Goal: Task Accomplishment & Management: Complete application form

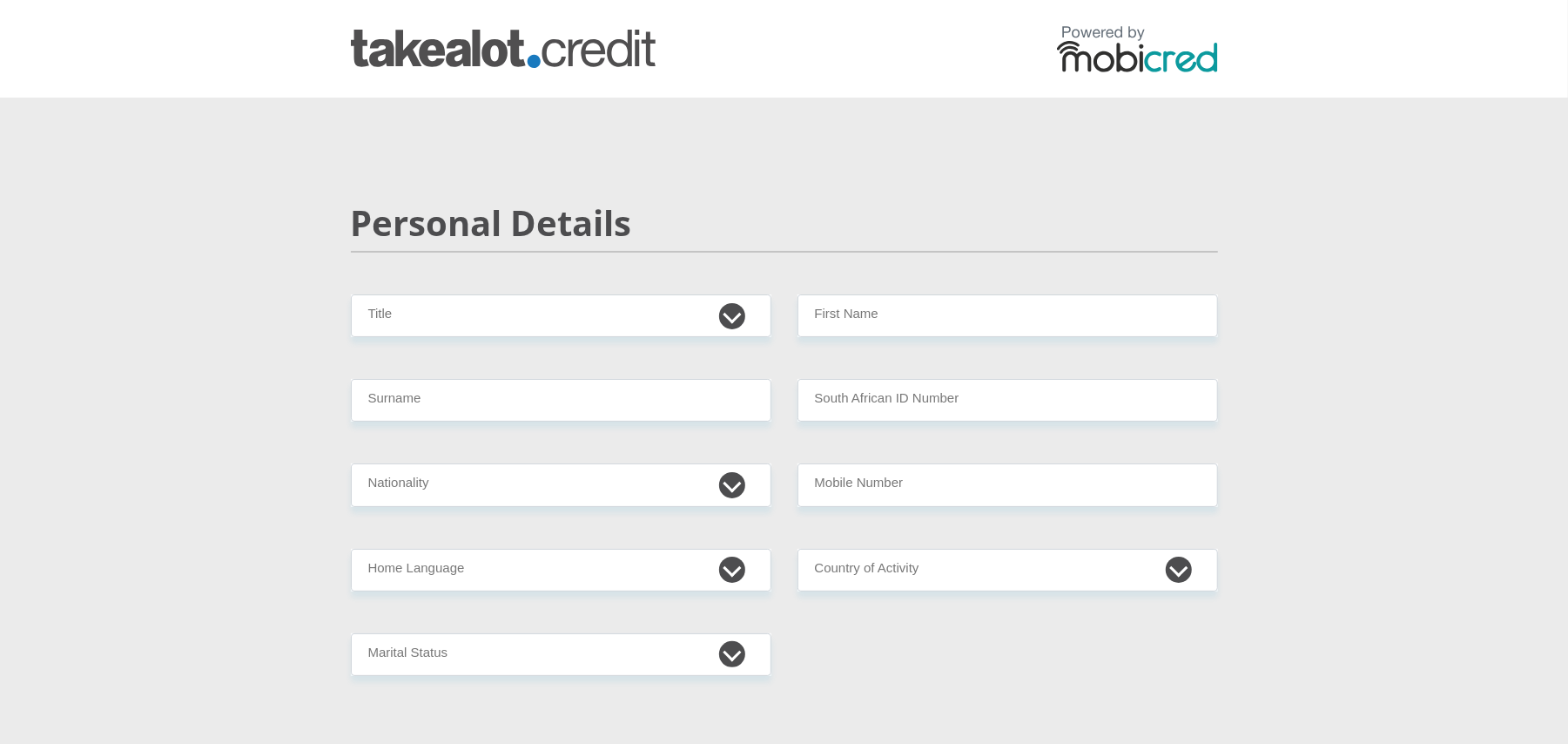
select select "Ms"
click at [351, 295] on select "Mr Ms Mrs Dr [PERSON_NAME]" at bounding box center [561, 316] width 421 height 43
click at [868, 311] on input "First Name" at bounding box center [1008, 316] width 421 height 43
type input "Retanya"
type input "[PERSON_NAME]"
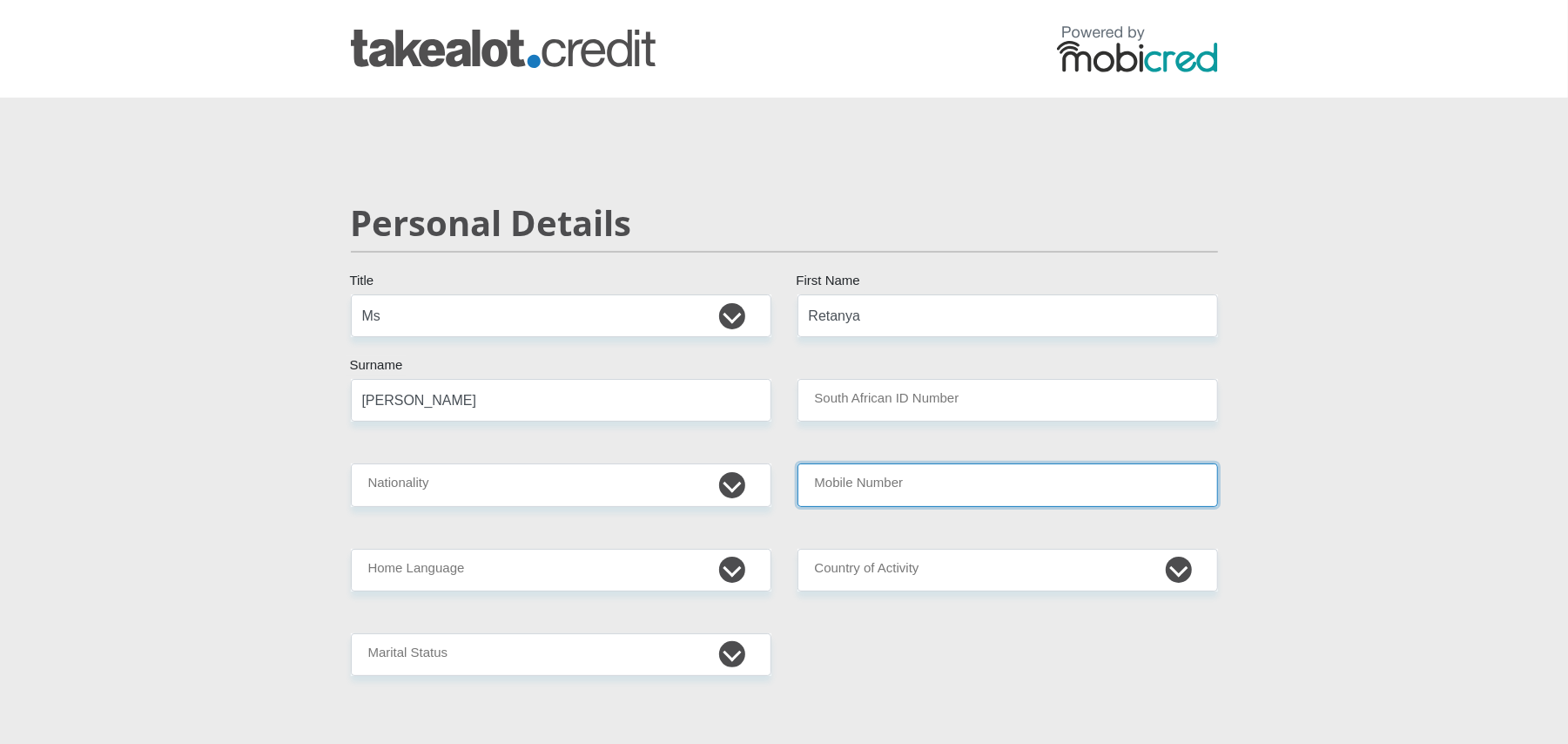
type input "0817201894"
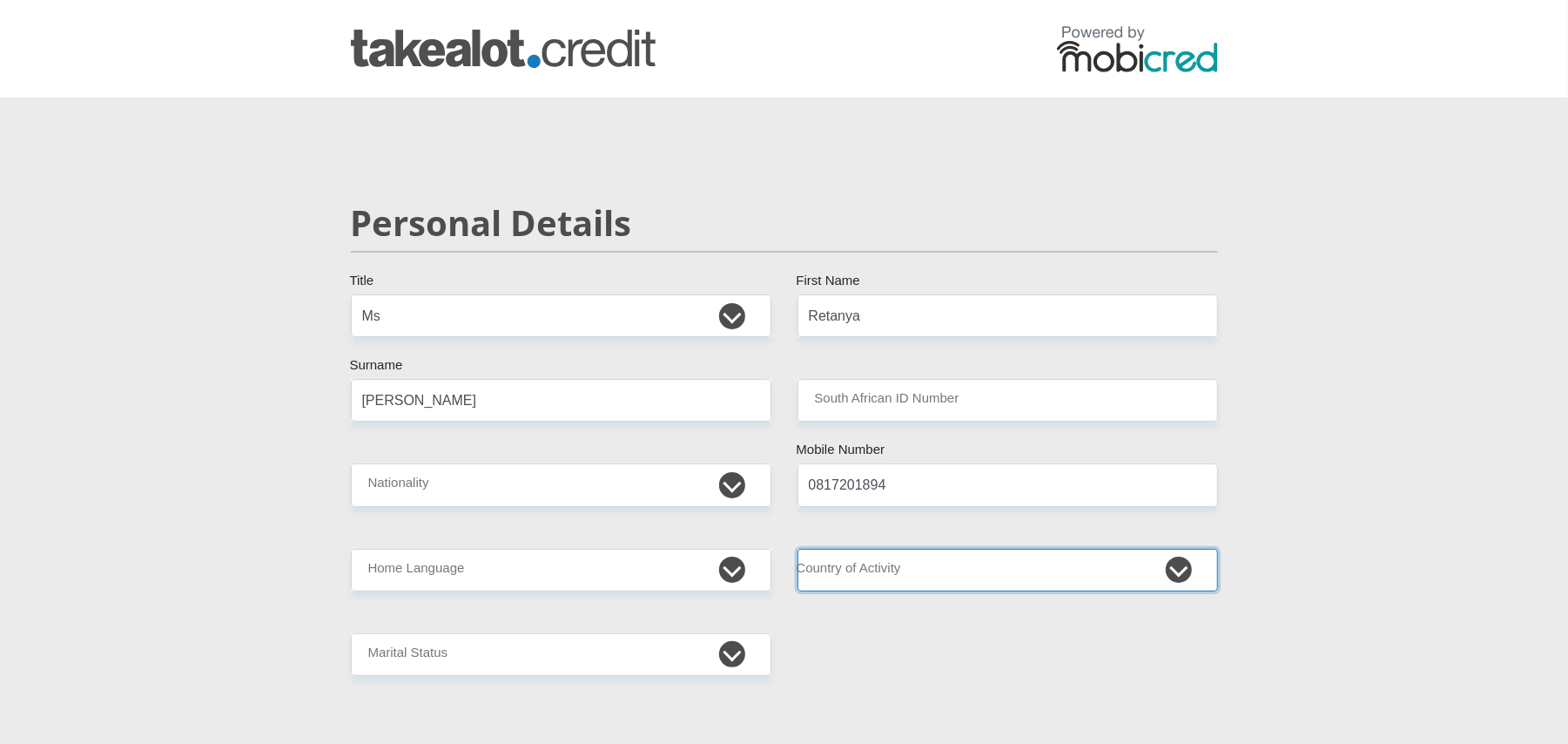
select select "ZAF"
type input "[STREET_ADDRESS]"
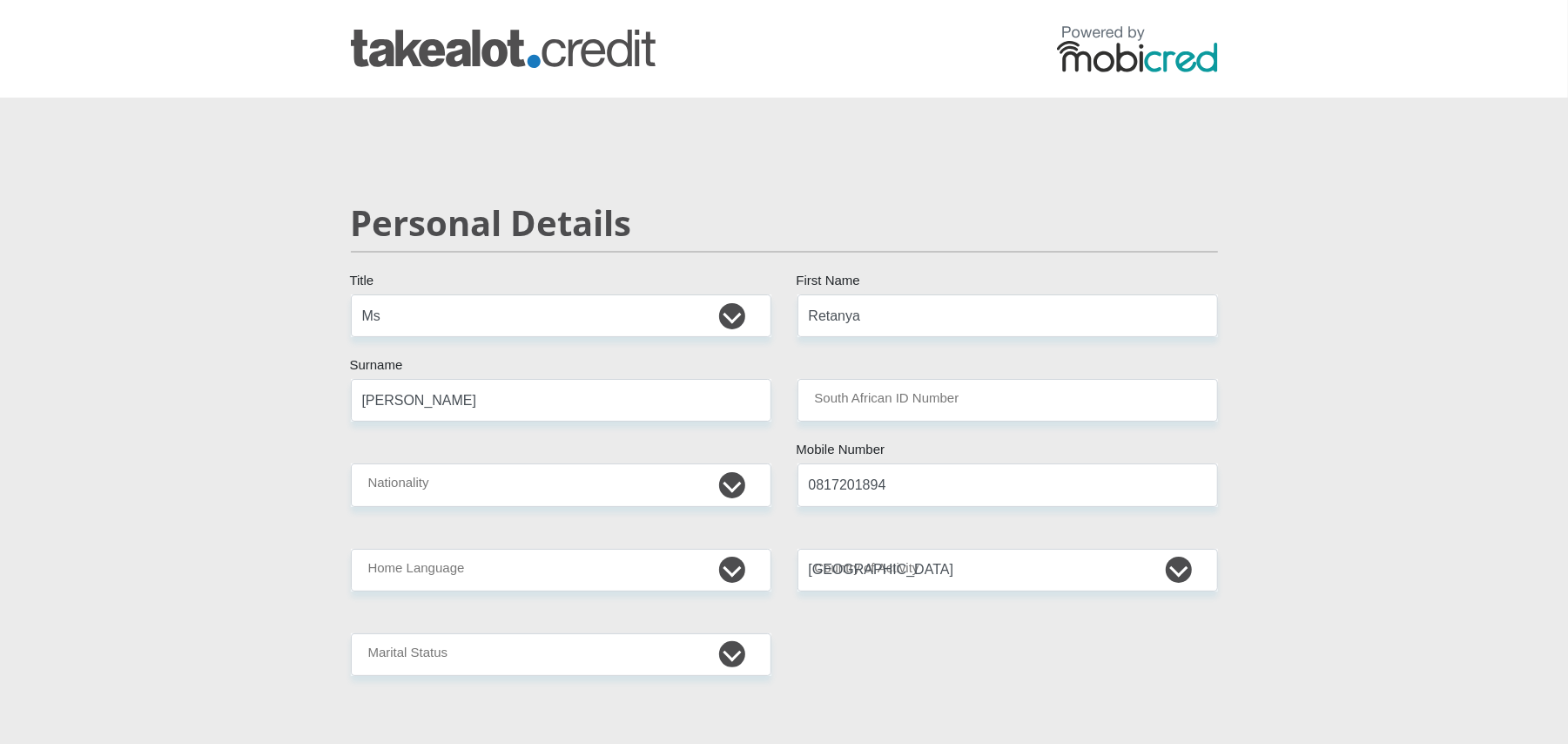
type input "[GEOGRAPHIC_DATA]"
type input "7130"
click at [938, 409] on input "South African ID Number" at bounding box center [1008, 400] width 421 height 43
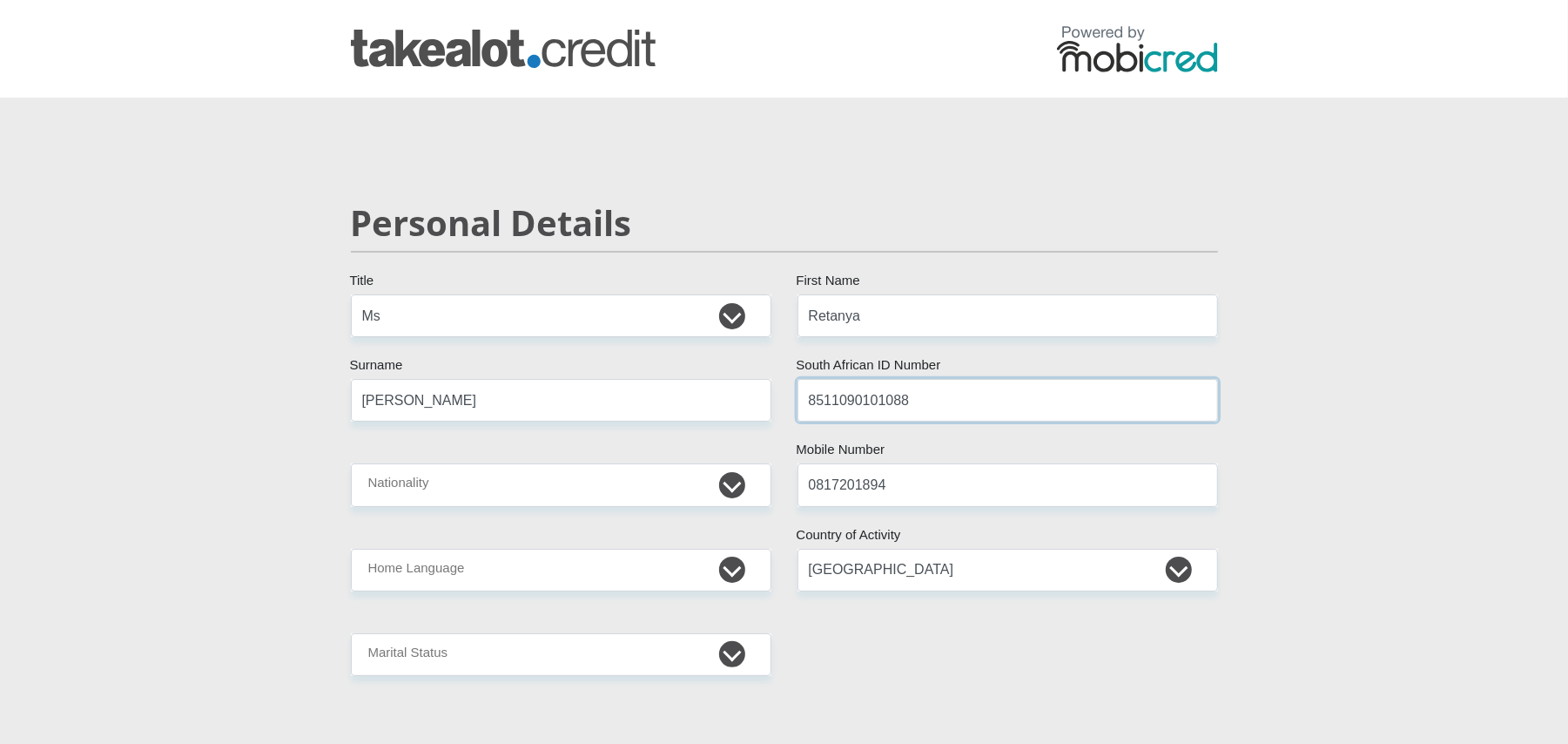
type input "8511090101088"
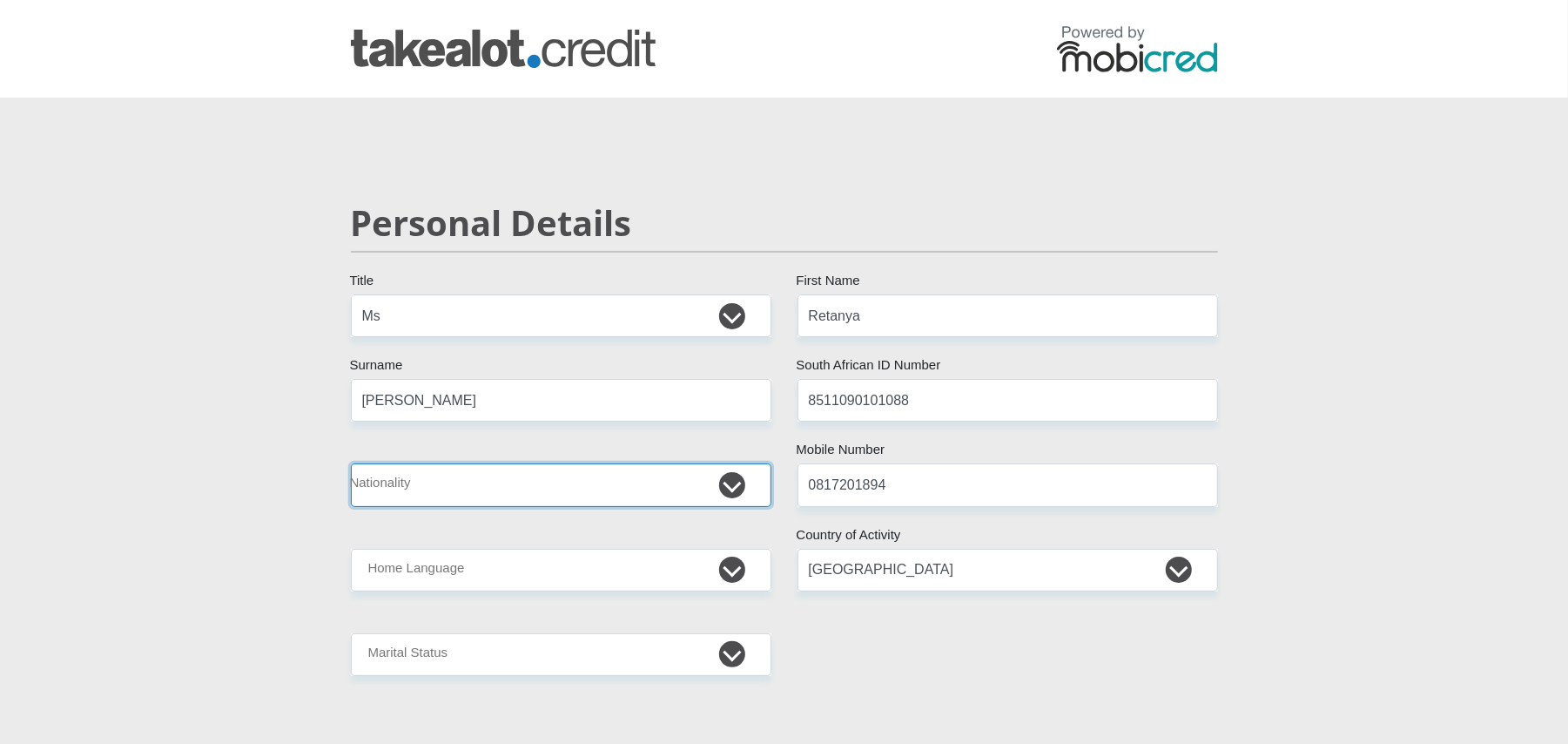
click at [501, 501] on select "[GEOGRAPHIC_DATA] [GEOGRAPHIC_DATA] [GEOGRAPHIC_DATA] [GEOGRAPHIC_DATA] [GEOGRA…" at bounding box center [561, 484] width 421 height 43
select select "ZAF"
click at [351, 464] on select "[GEOGRAPHIC_DATA] [GEOGRAPHIC_DATA] [GEOGRAPHIC_DATA] [GEOGRAPHIC_DATA] [GEOGRA…" at bounding box center [561, 484] width 421 height 43
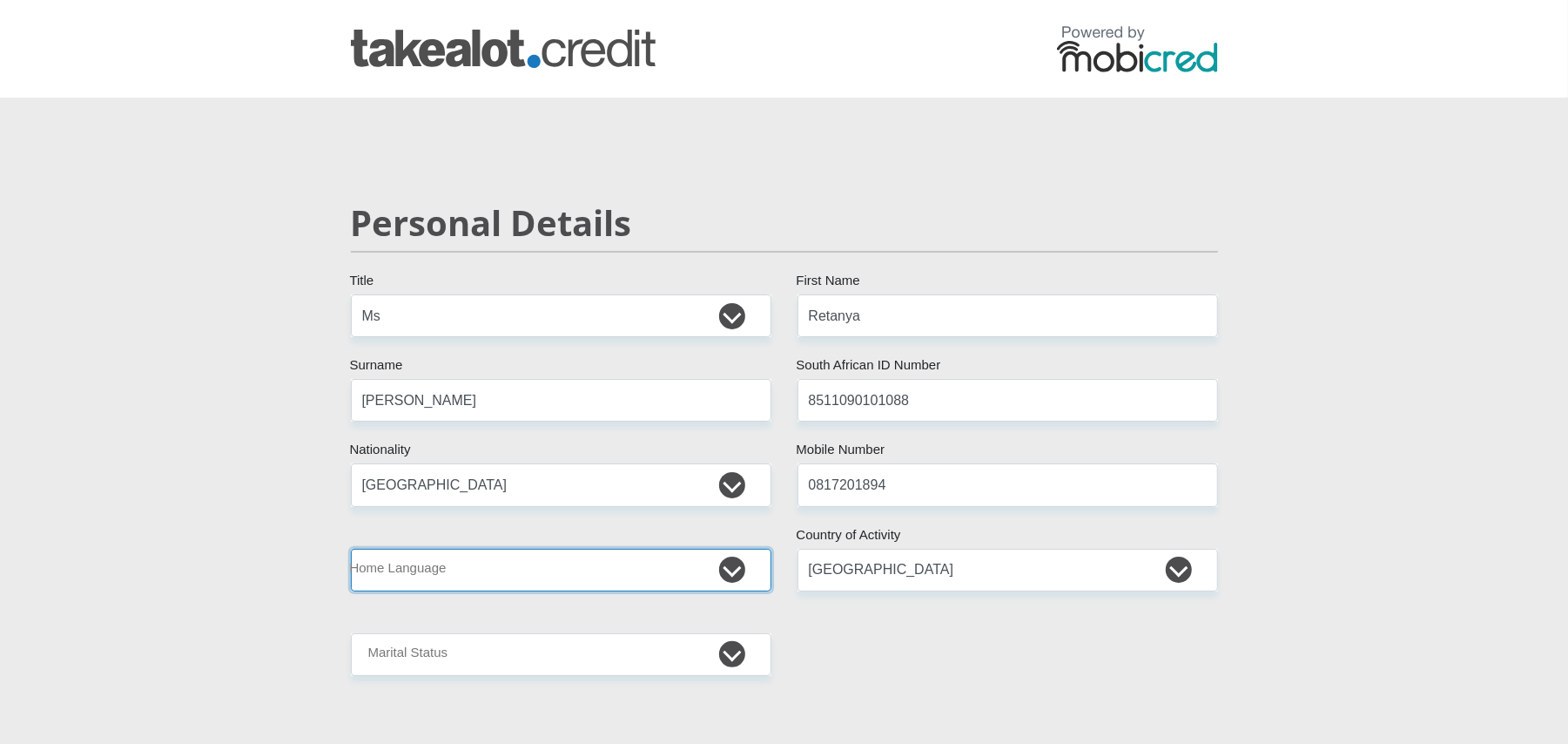
drag, startPoint x: 460, startPoint y: 568, endPoint x: 519, endPoint y: 584, distance: 61.1
click at [460, 568] on select "Afrikaans English Sepedi South Ndebele Southern Sotho Swati Tsonga Tswana Venda…" at bounding box center [561, 570] width 421 height 43
select select "eng"
click at [351, 549] on select "Afrikaans English Sepedi South Ndebele Southern Sotho Swati Tsonga Tswana Venda…" at bounding box center [561, 570] width 421 height 43
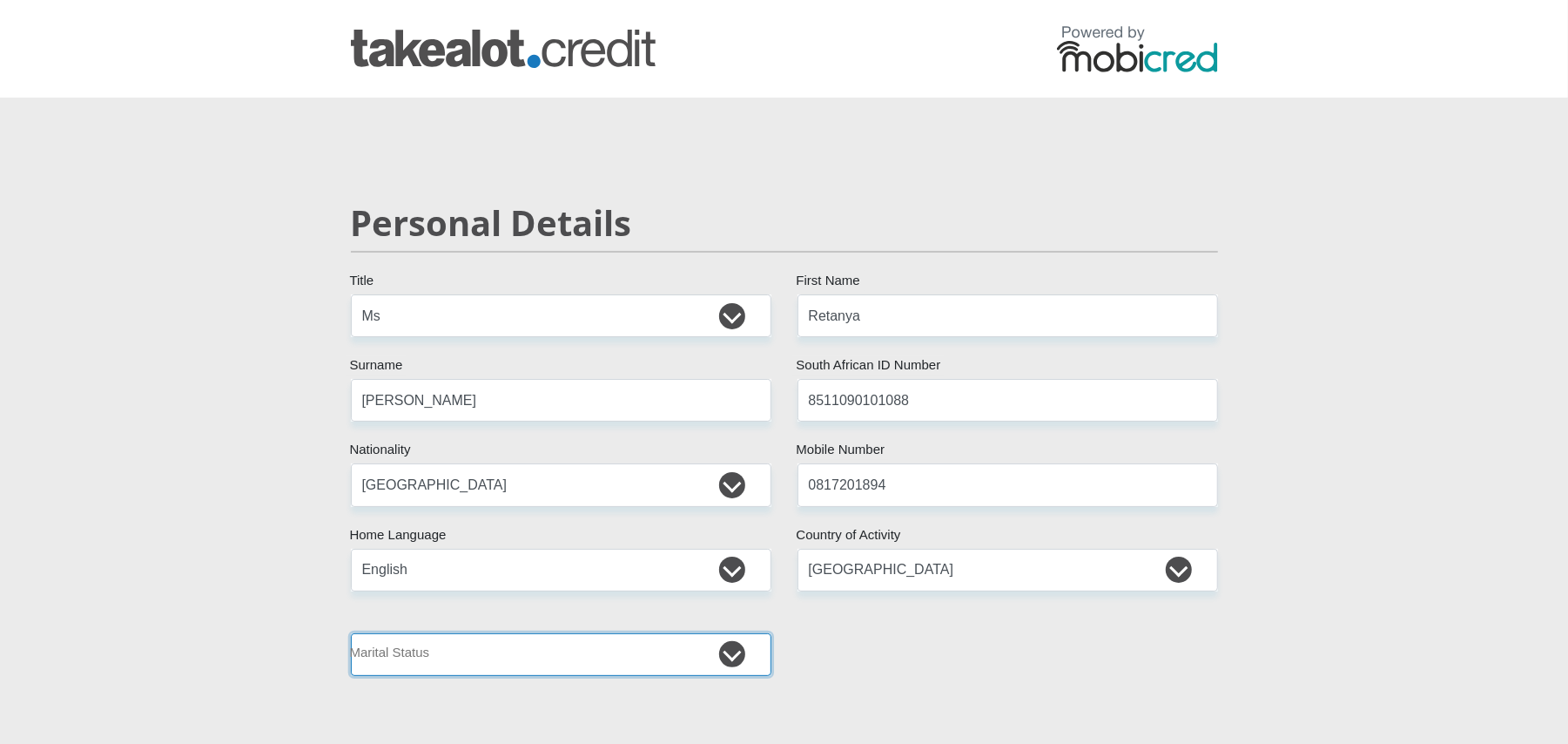
click at [559, 660] on select "Married ANC Single Divorced Widowed Married COP or Customary Law" at bounding box center [561, 654] width 421 height 43
select select "2"
click at [351, 633] on select "Married ANC Single Divorced Widowed Married COP or Customary Law" at bounding box center [561, 654] width 421 height 43
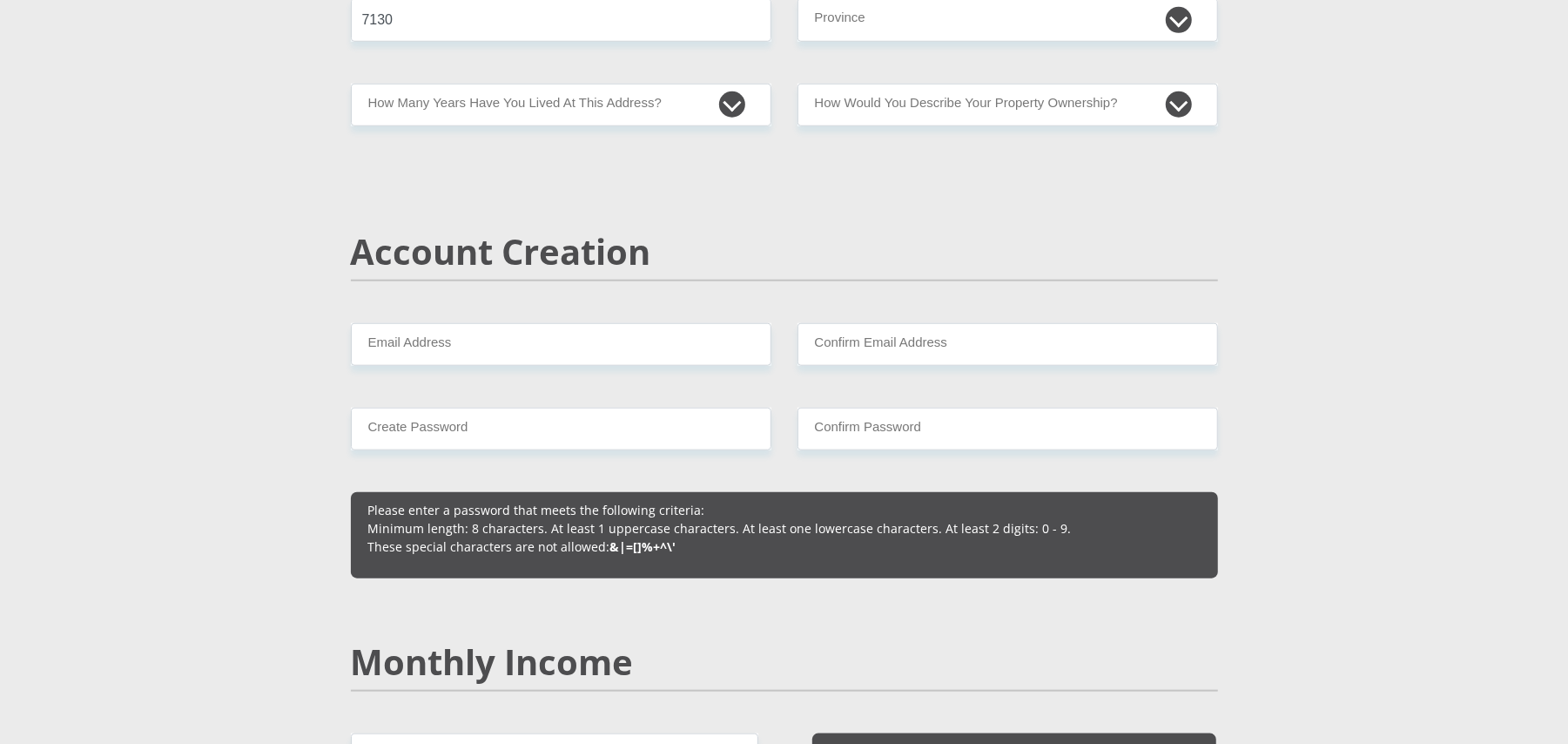
scroll to position [1044, 0]
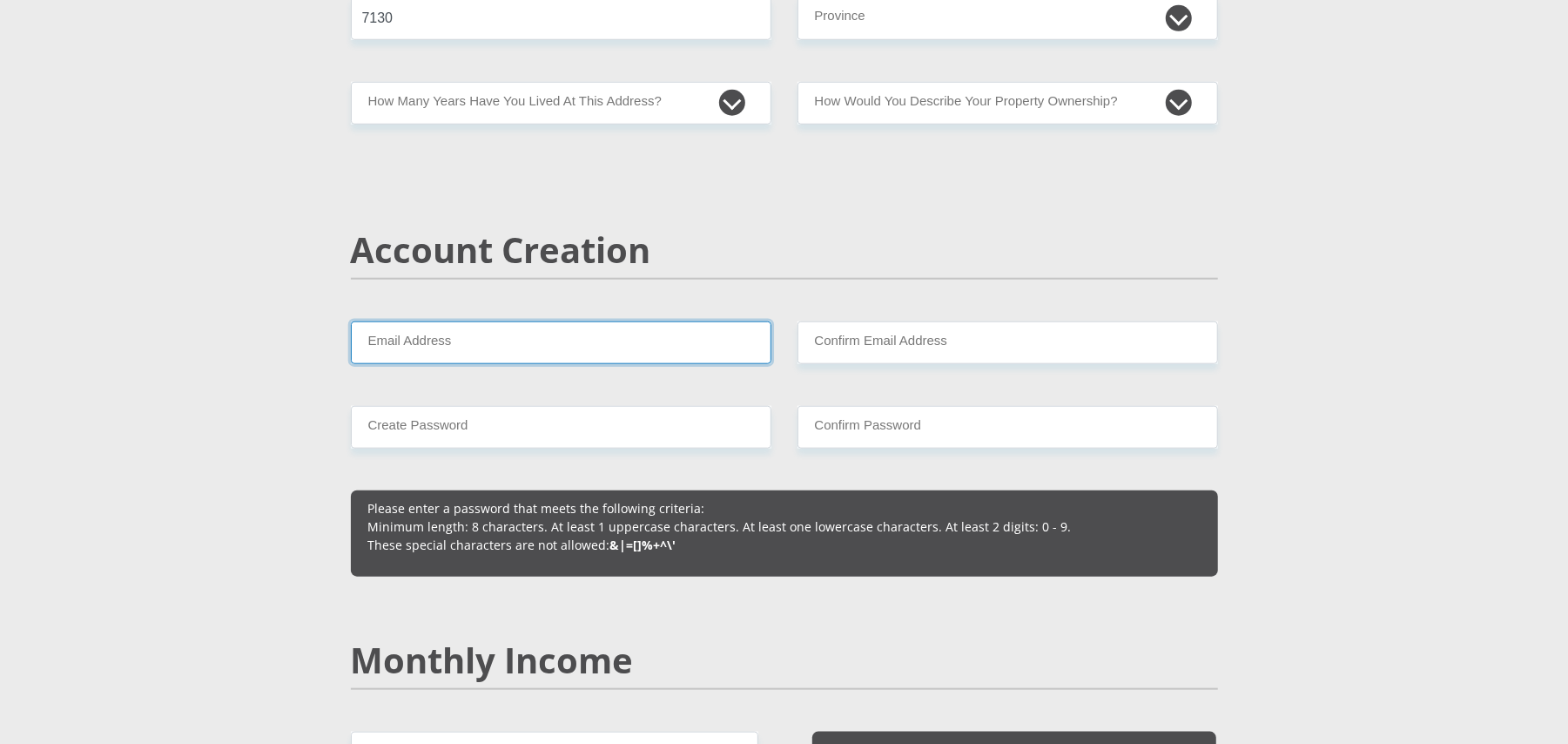
click at [576, 345] on input "Email Address" at bounding box center [561, 342] width 421 height 43
type input "[EMAIL_ADDRESS][DOMAIN_NAME]"
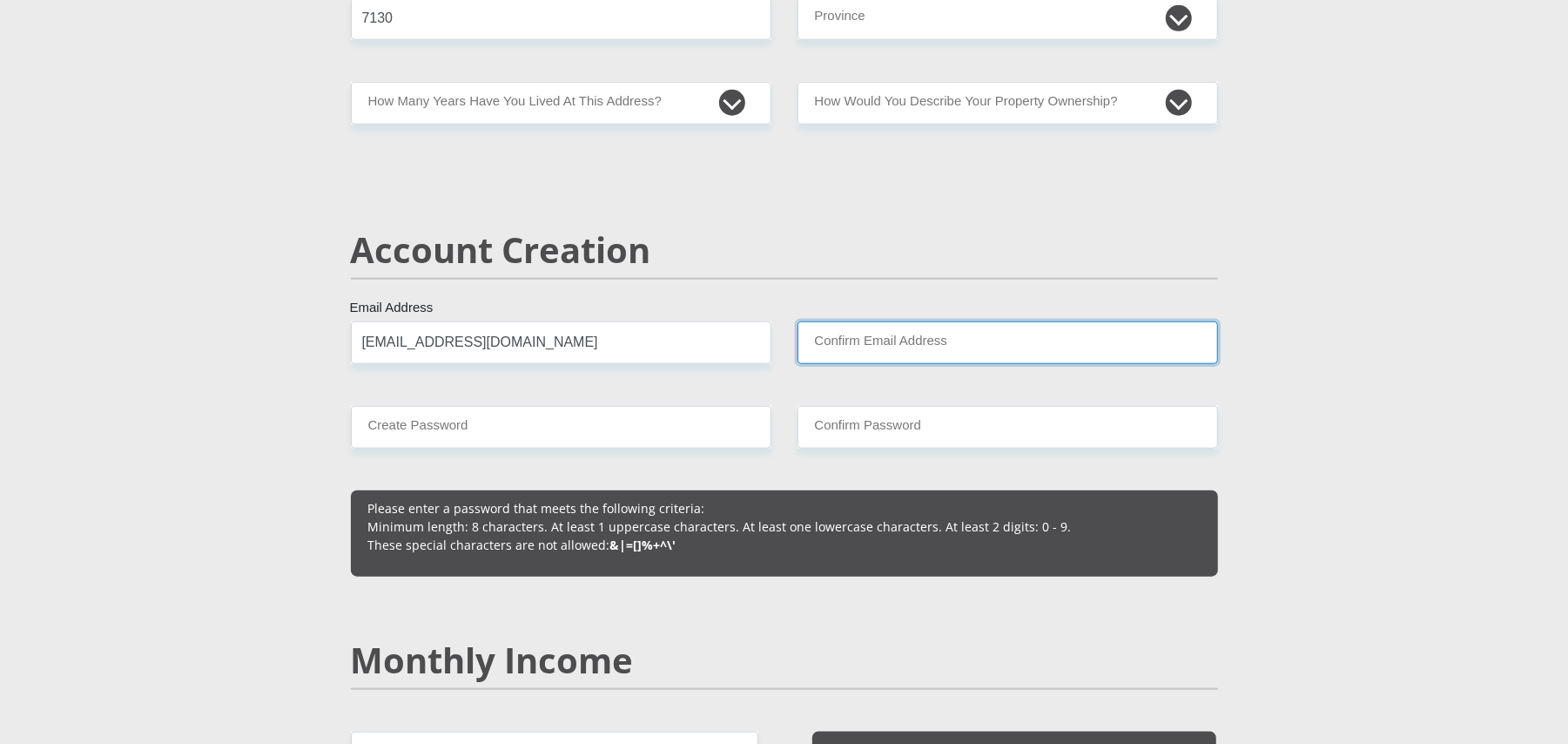
type input "[EMAIL_ADDRESS][DOMAIN_NAME]"
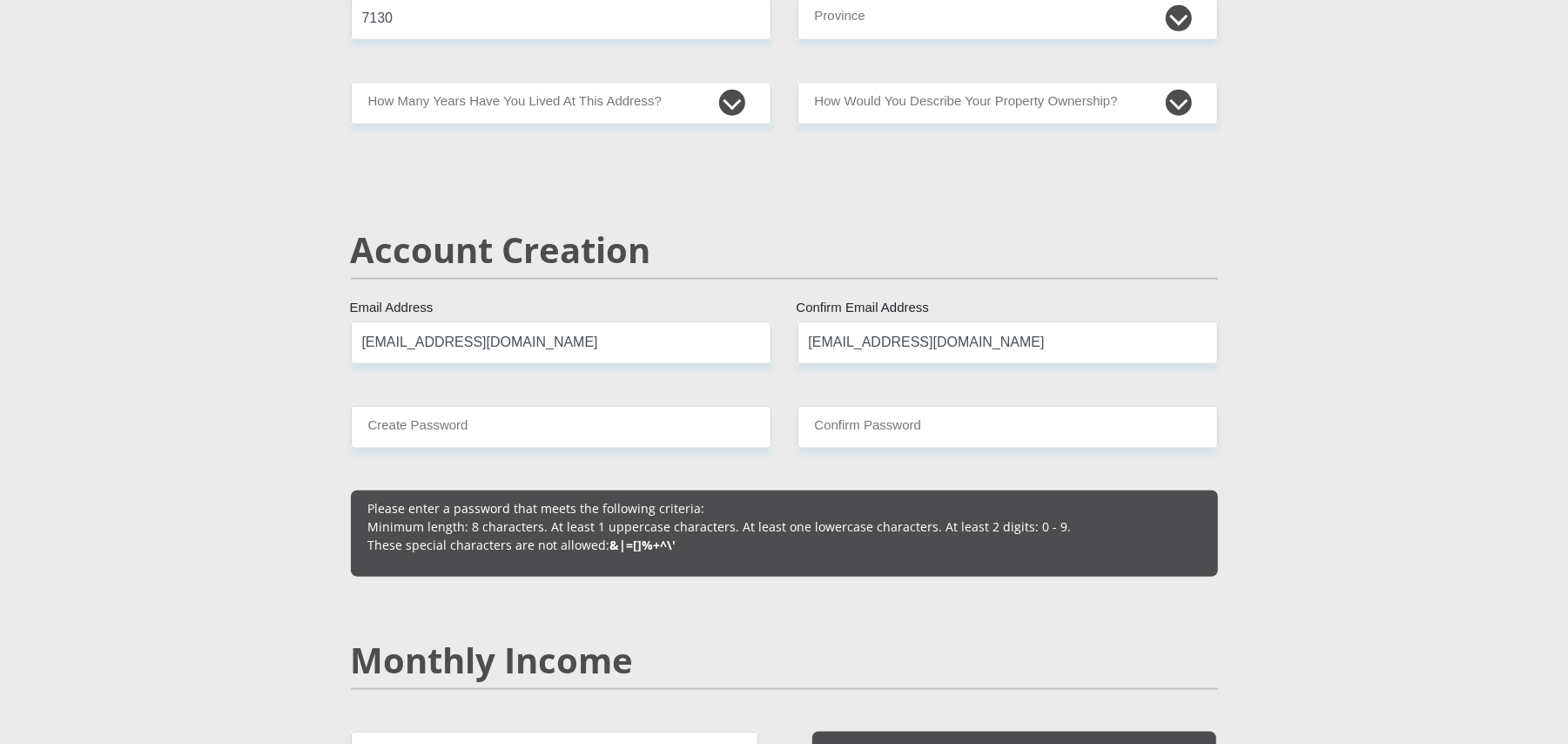
type input "0817201894"
type input "Retanya"
type input "[PERSON_NAME]"
click at [456, 432] on input "Create Password" at bounding box center [561, 426] width 421 height 43
type input "Hunter@2020"
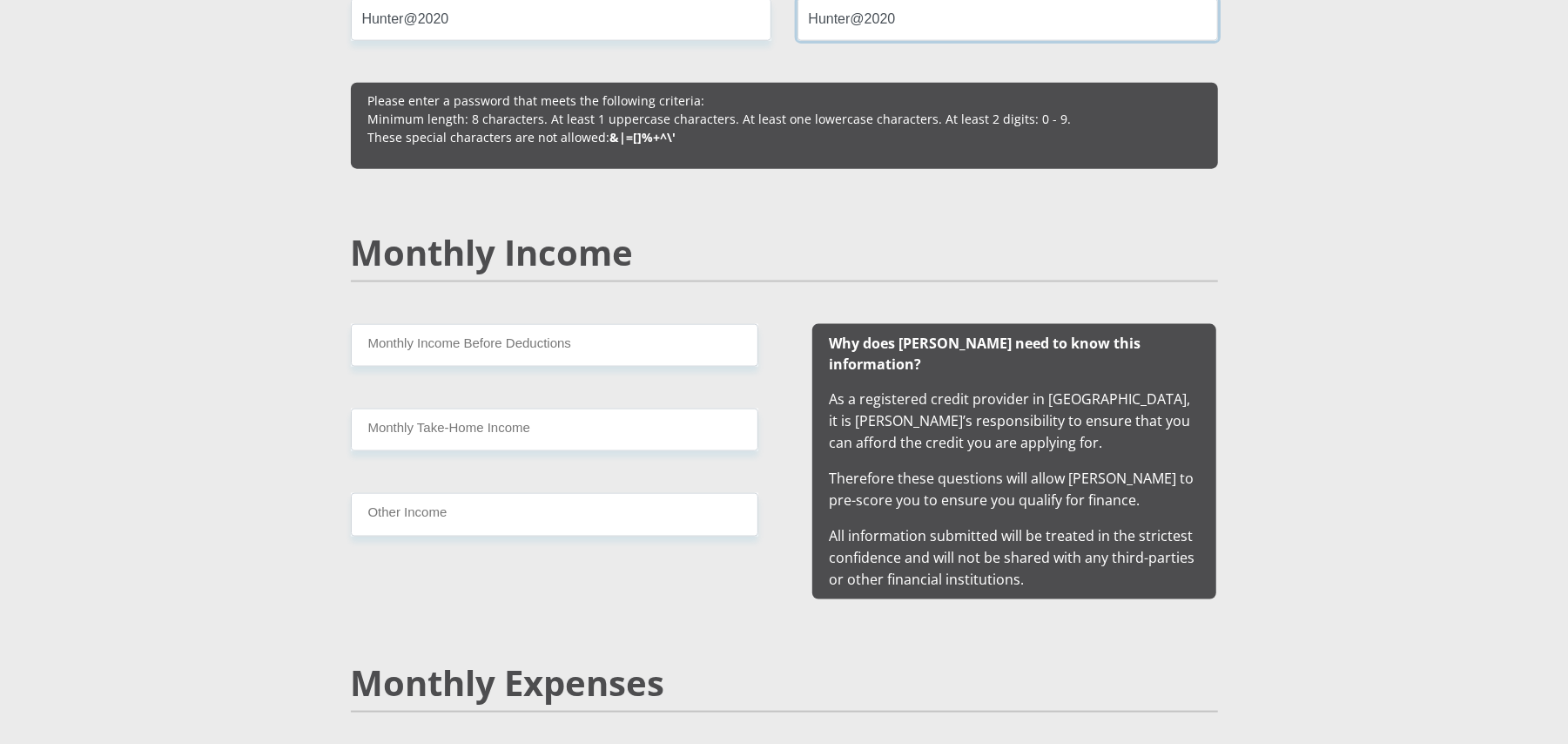
scroll to position [1509, 0]
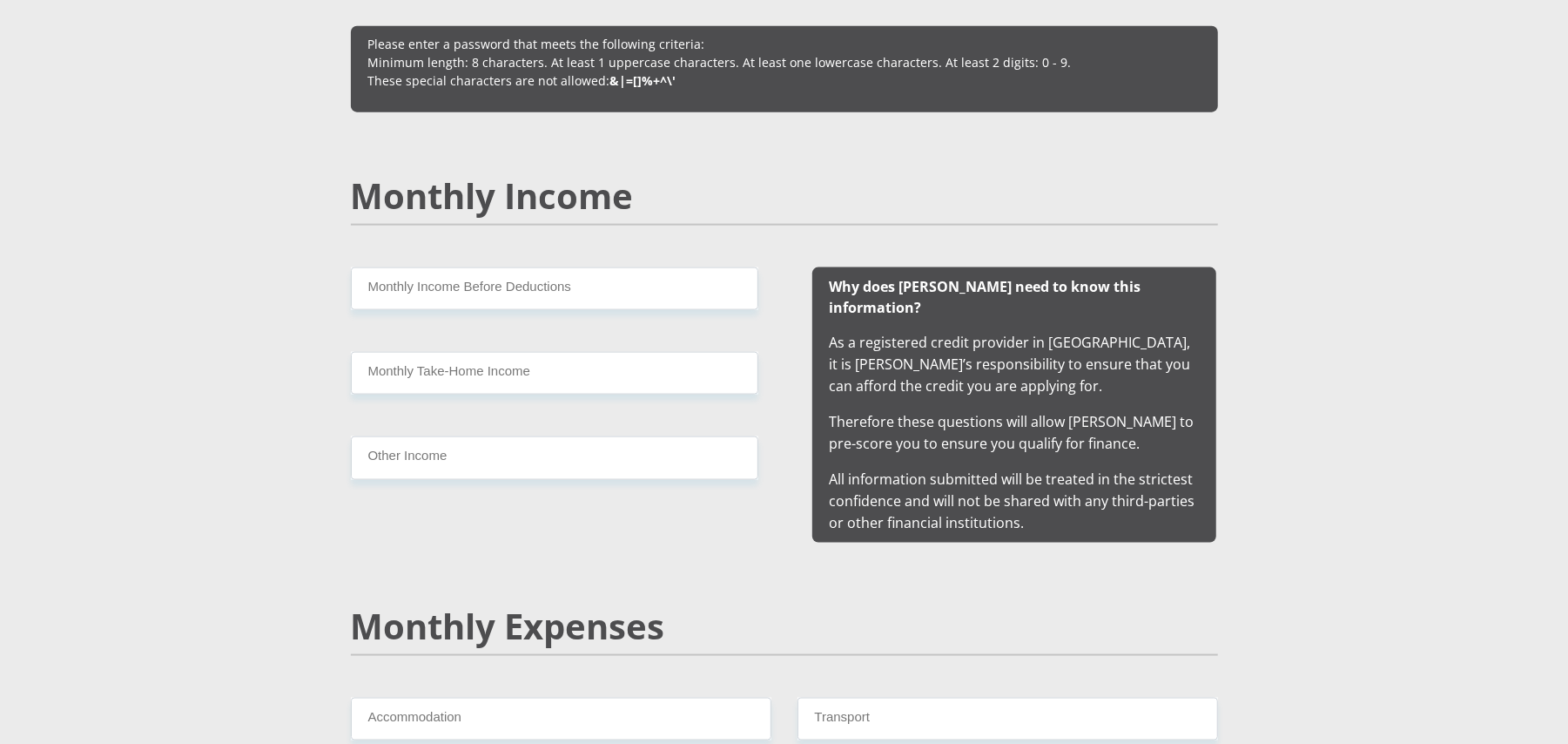
type input "Hunter@2020"
click at [482, 291] on input "Monthly Income Before Deductions" at bounding box center [554, 288] width 407 height 43
type input "21121.00"
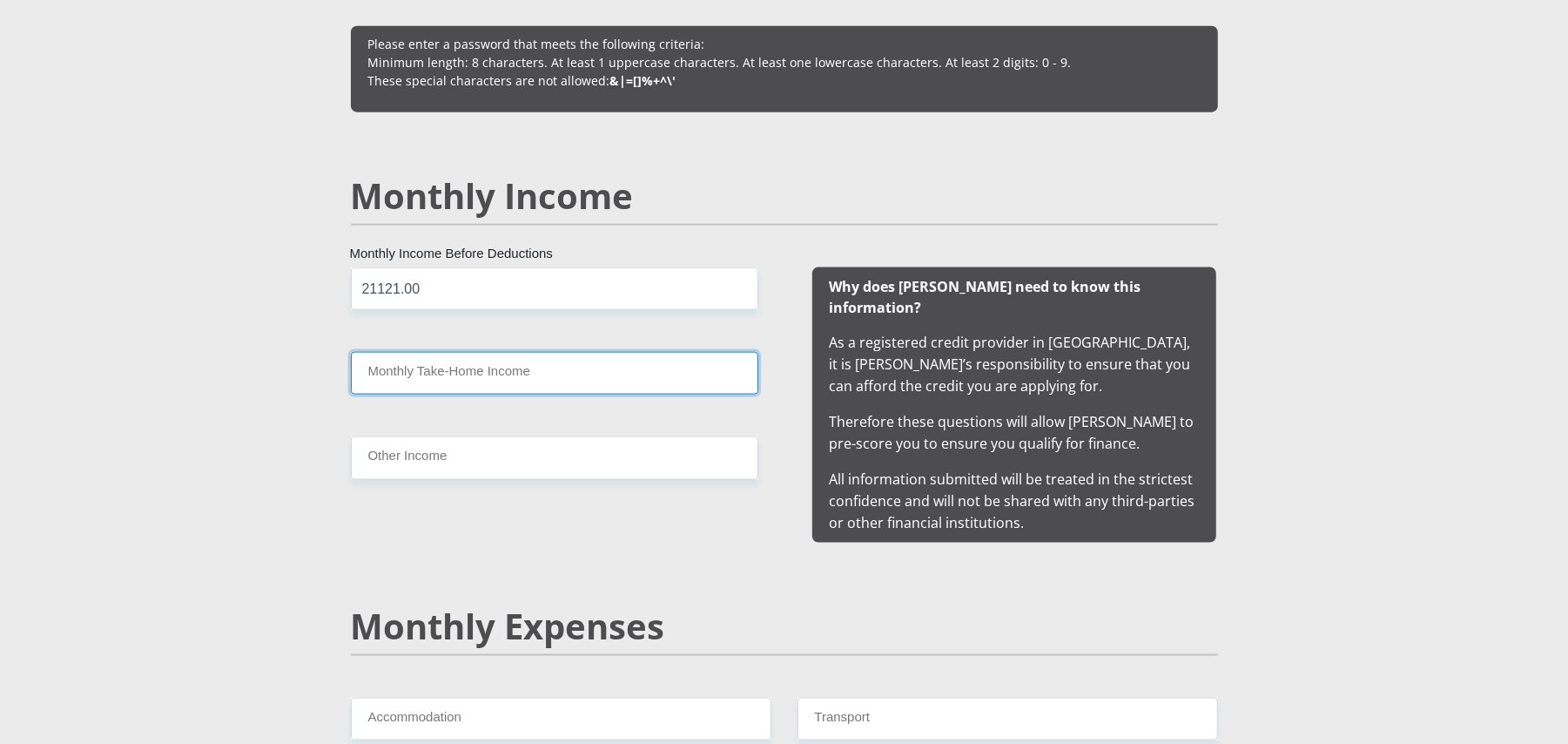
click at [460, 363] on input "Monthly Take-Home Income" at bounding box center [554, 372] width 407 height 43
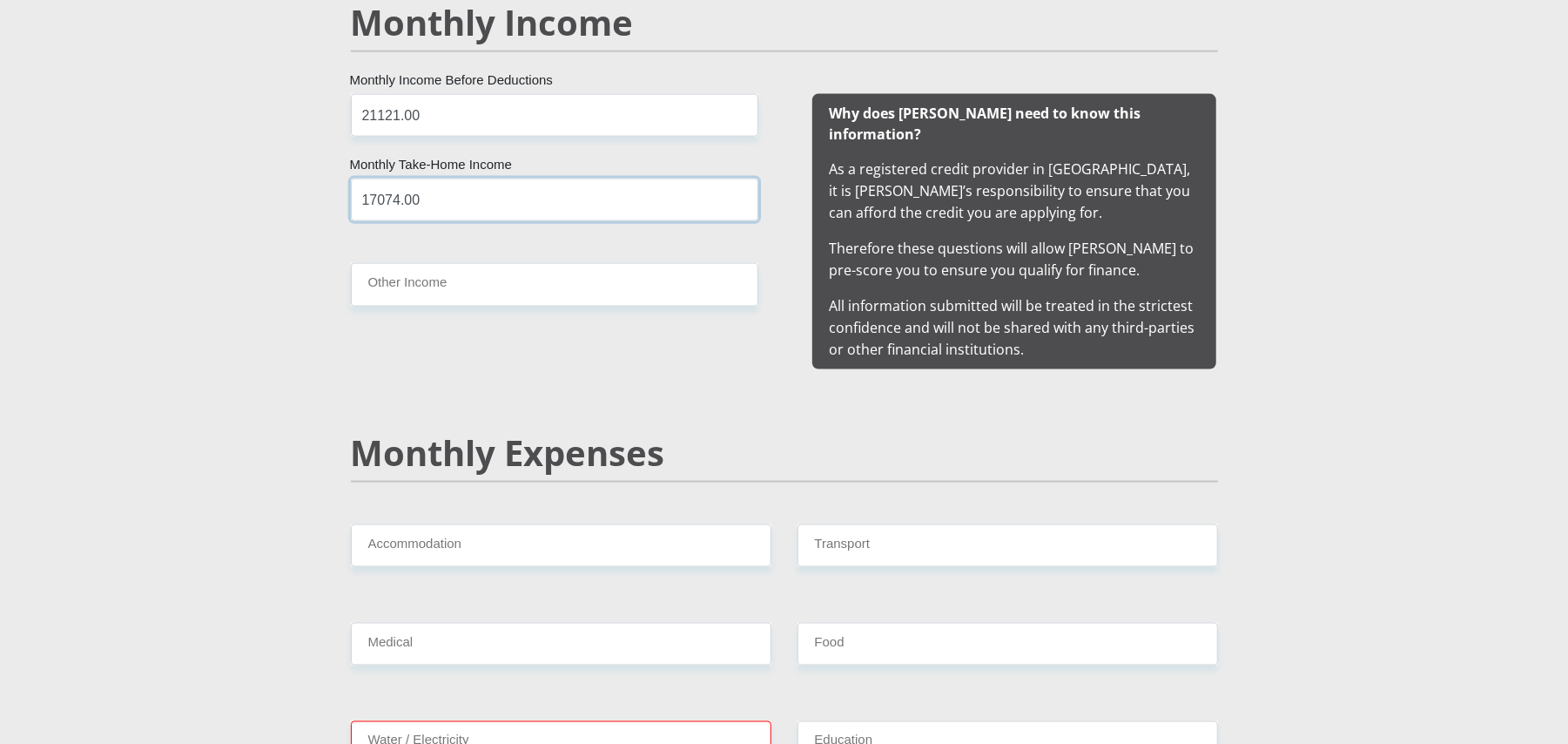
scroll to position [1858, 0]
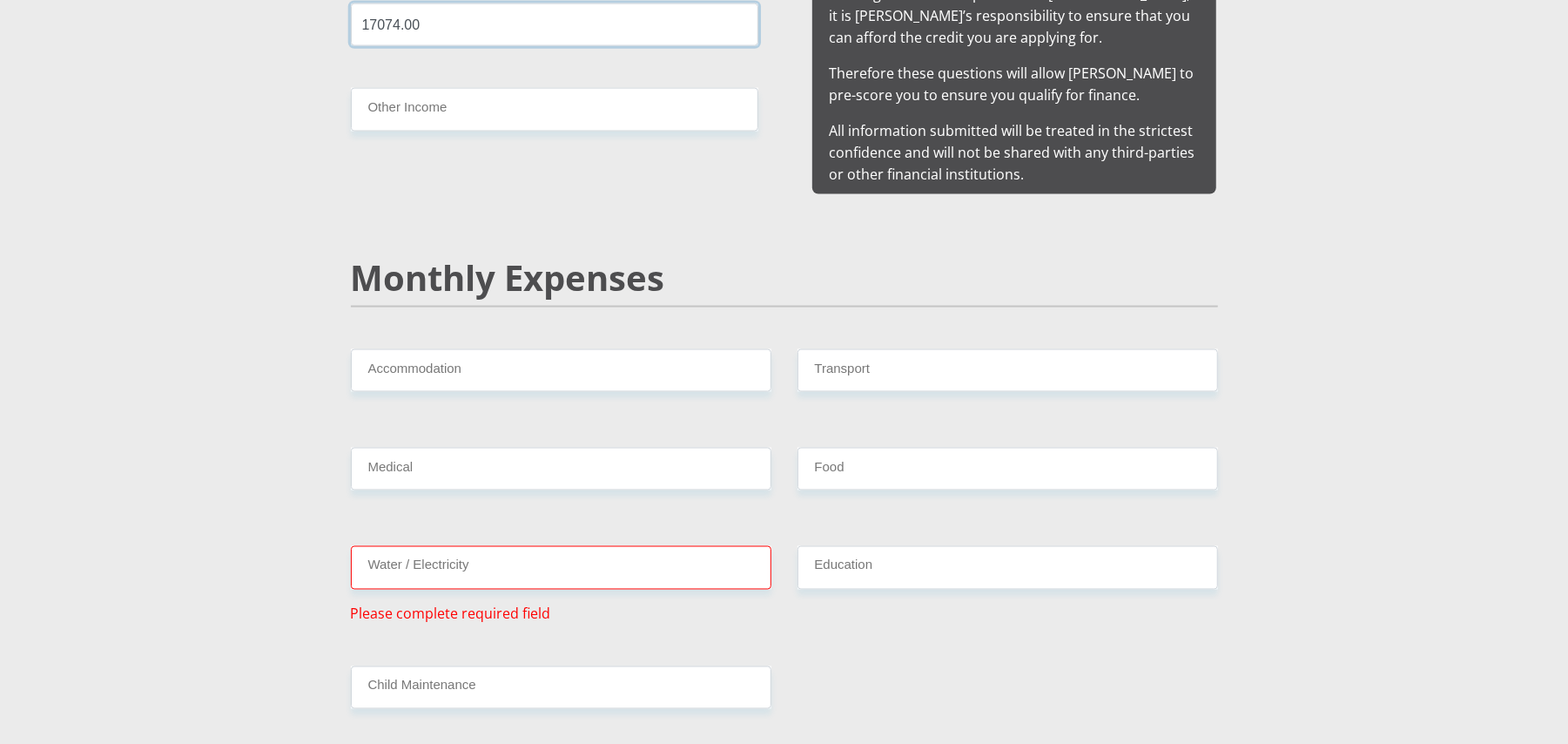
type input "17074.00"
click at [579, 364] on input "Accommodation" at bounding box center [561, 370] width 421 height 43
type input "3000"
click at [915, 349] on input "Transport" at bounding box center [1008, 370] width 421 height 43
type input "1500"
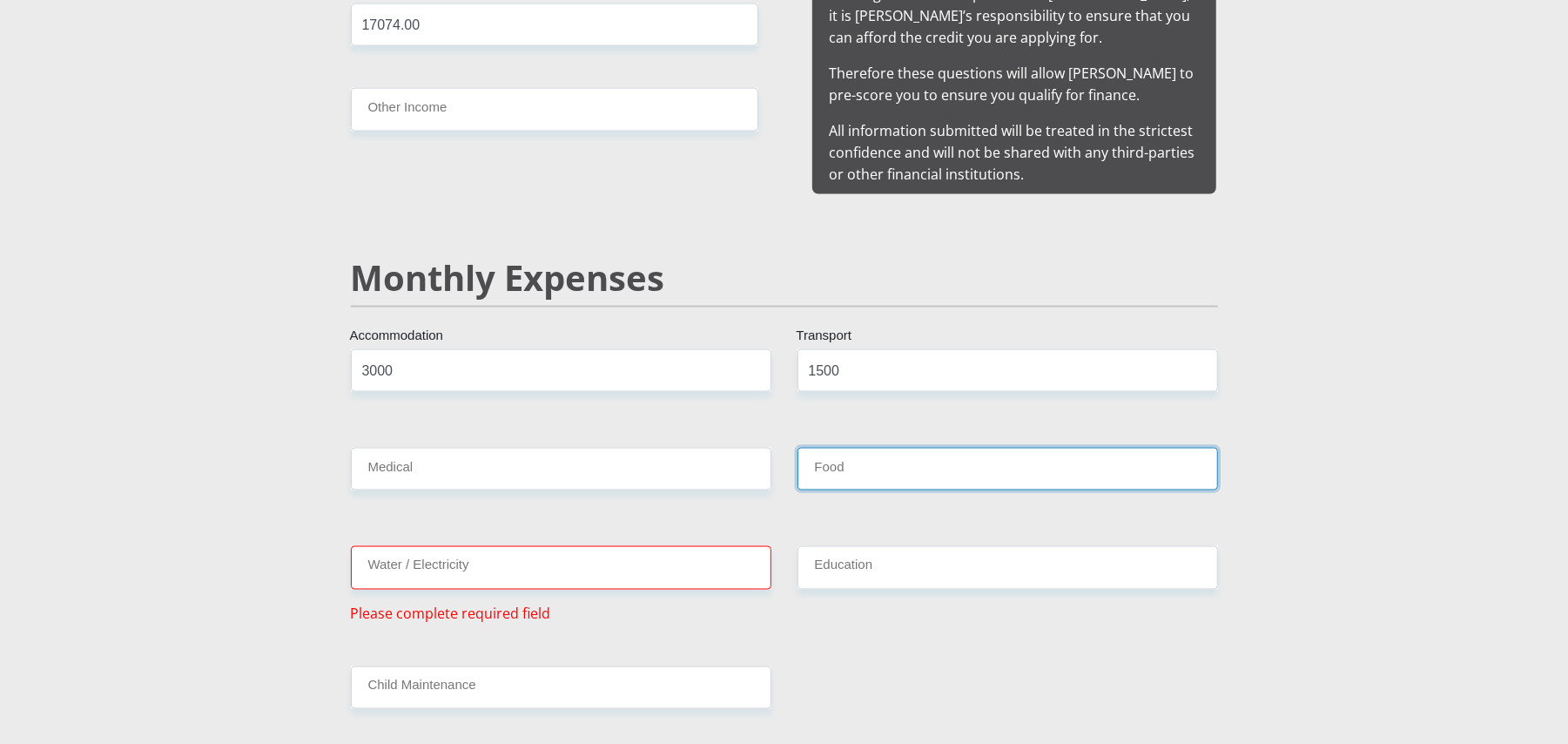
click at [854, 454] on input "Food" at bounding box center [1008, 468] width 421 height 43
type input "5000"
click at [677, 569] on div "Water / Electricity Please complete required field" at bounding box center [560, 585] width 446 height 78
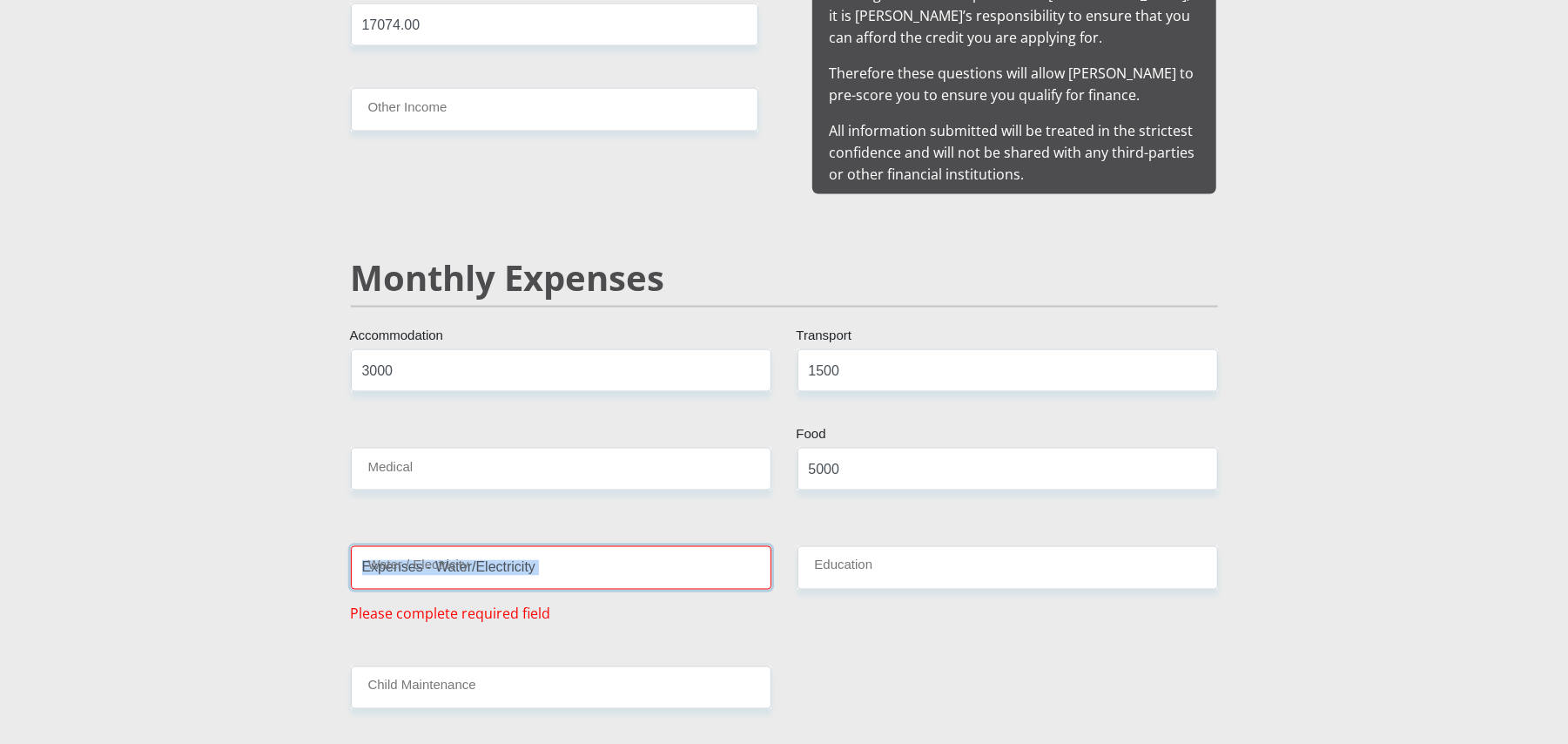
click at [676, 552] on input "Water / Electricity" at bounding box center [561, 567] width 421 height 43
click at [622, 553] on input "Water / Electricity" at bounding box center [561, 567] width 421 height 43
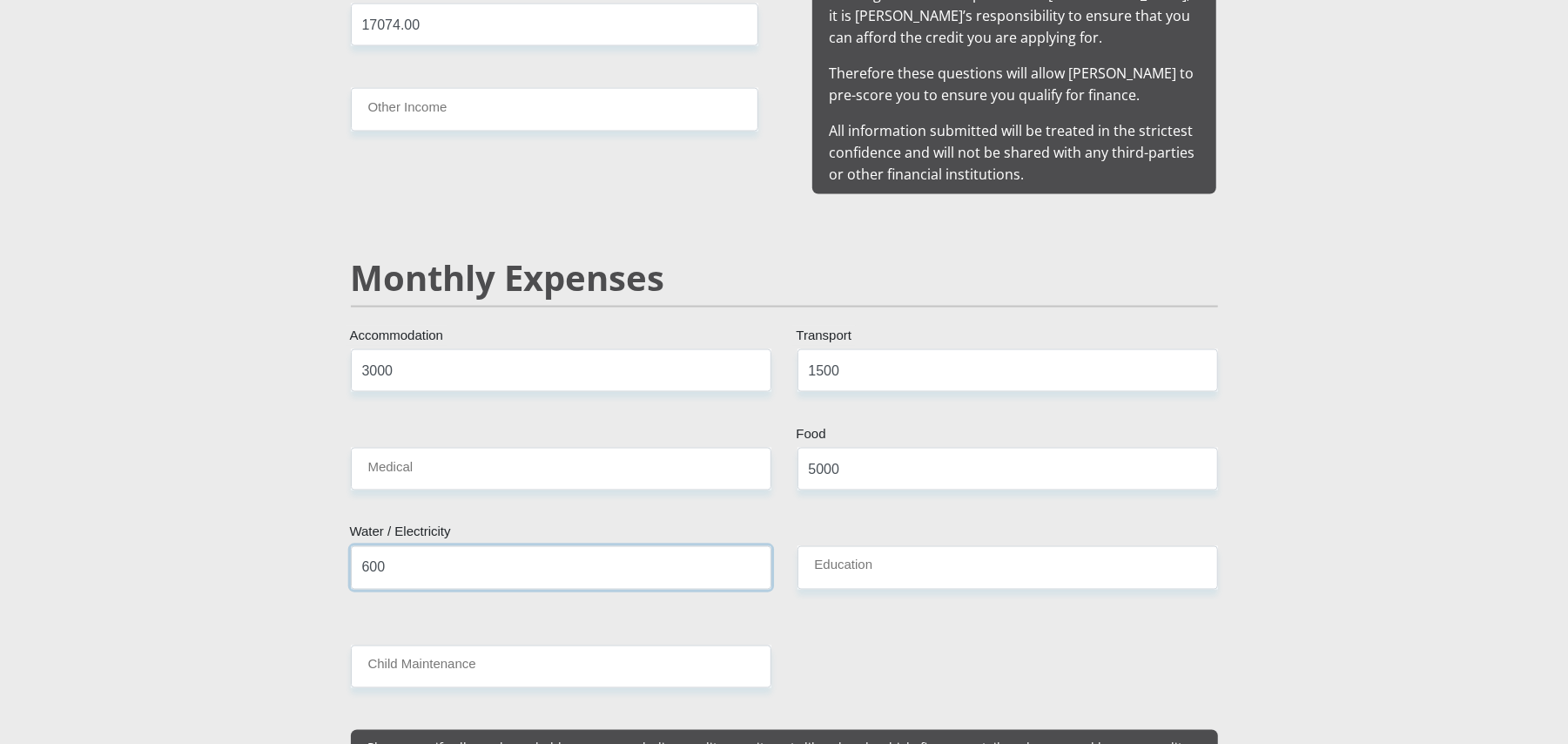
type input "600"
drag, startPoint x: 881, startPoint y: 524, endPoint x: 879, endPoint y: 544, distance: 20.1
drag, startPoint x: 879, startPoint y: 545, endPoint x: 972, endPoint y: 589, distance: 102.9
click at [879, 547] on input "Education" at bounding box center [1008, 567] width 421 height 43
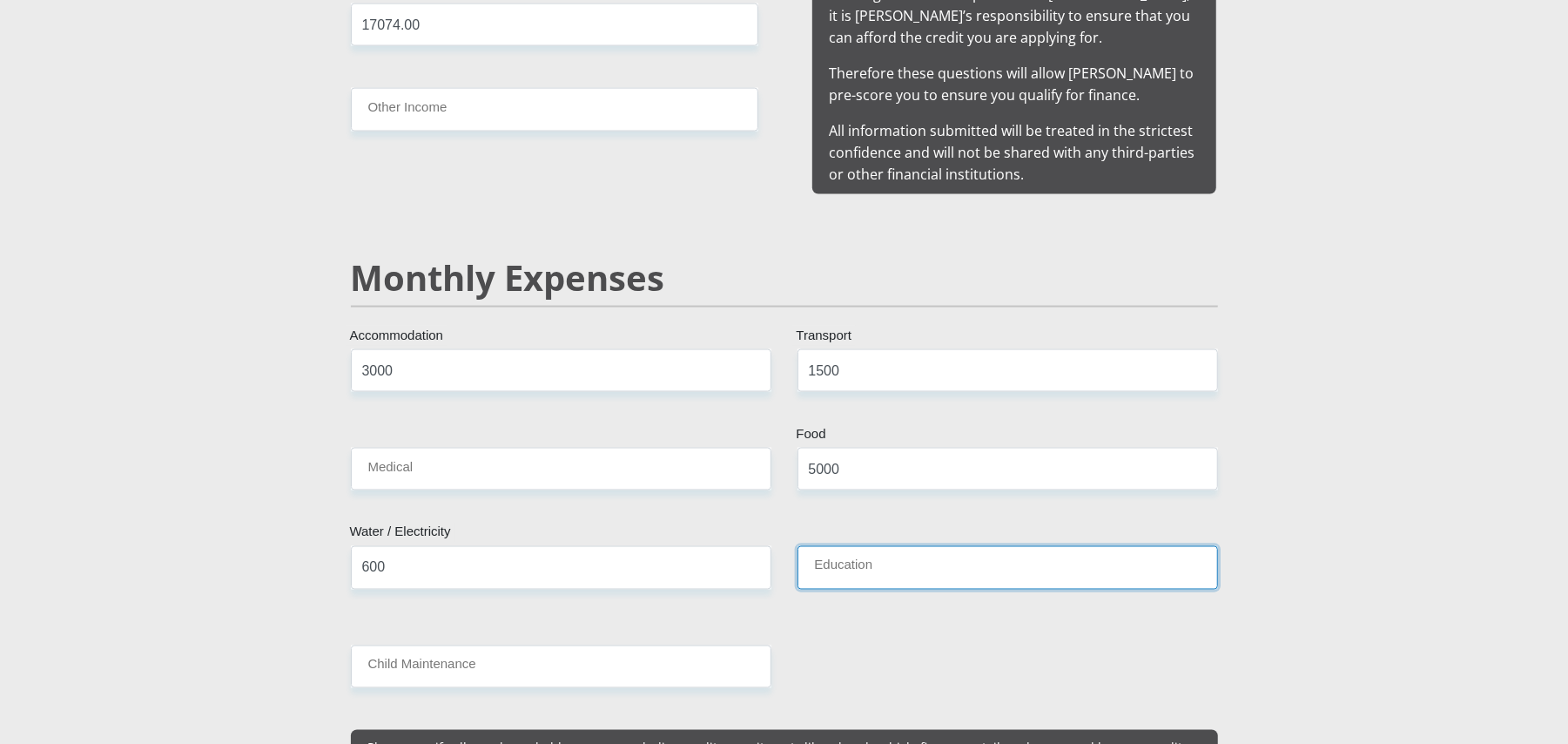
click at [925, 552] on input "Education" at bounding box center [1008, 567] width 421 height 43
type input "500"
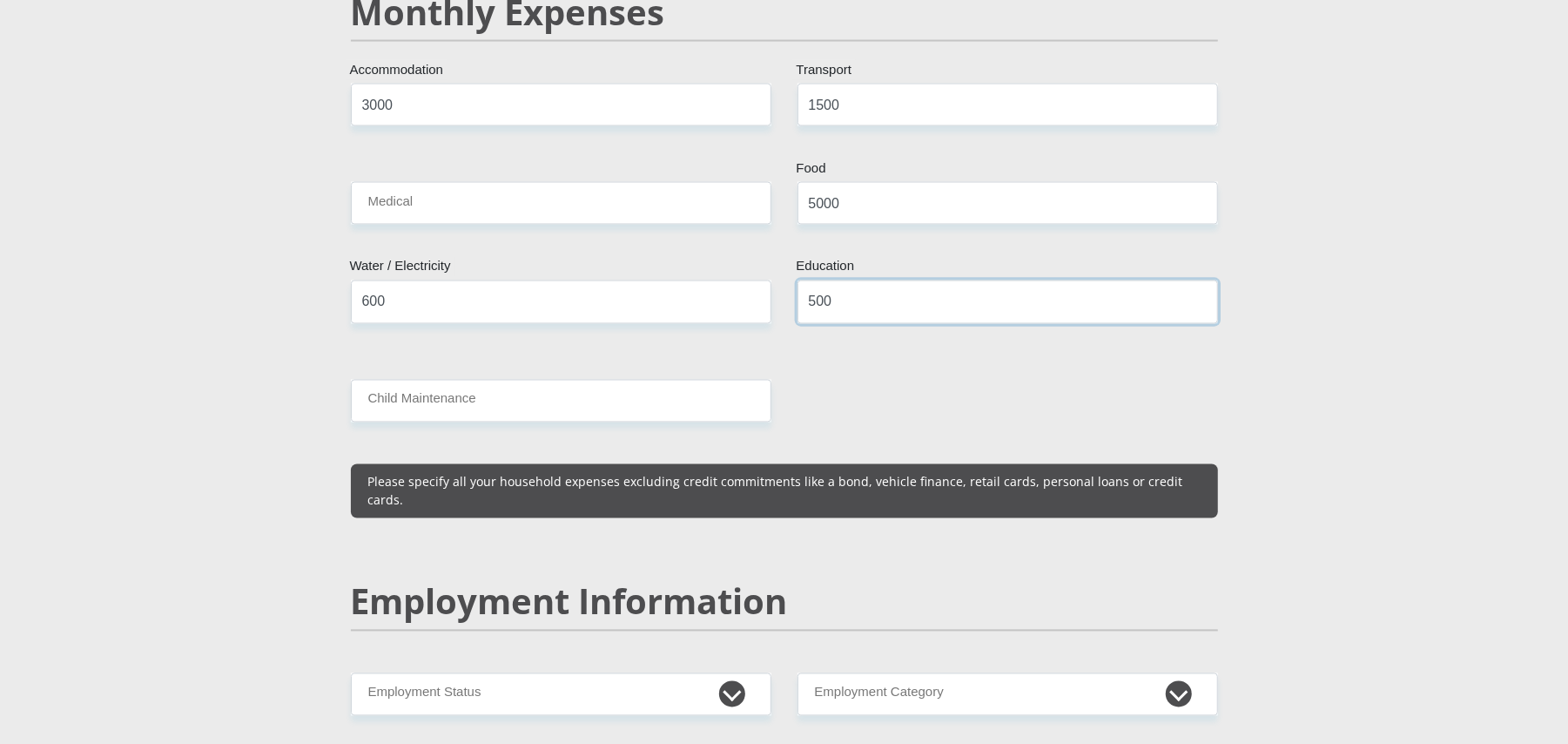
scroll to position [2321, 0]
